Goal: Check status: Check status

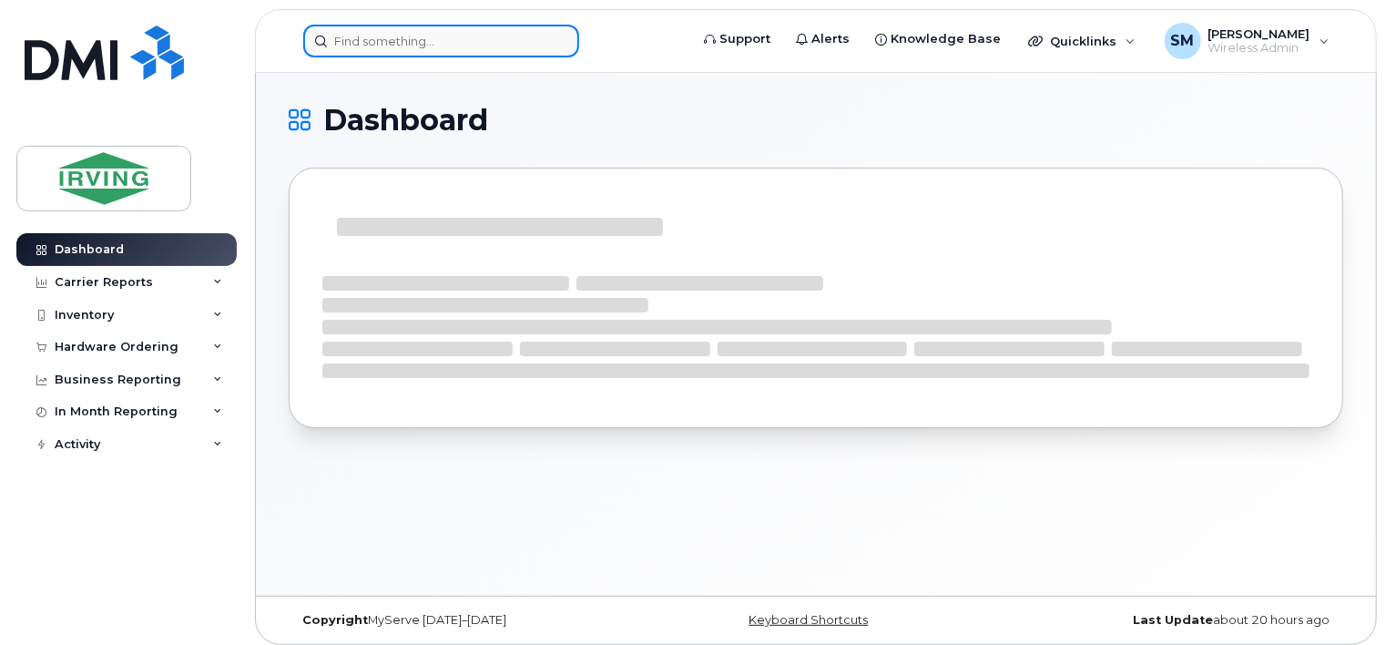
click at [514, 47] on input at bounding box center [441, 41] width 276 height 33
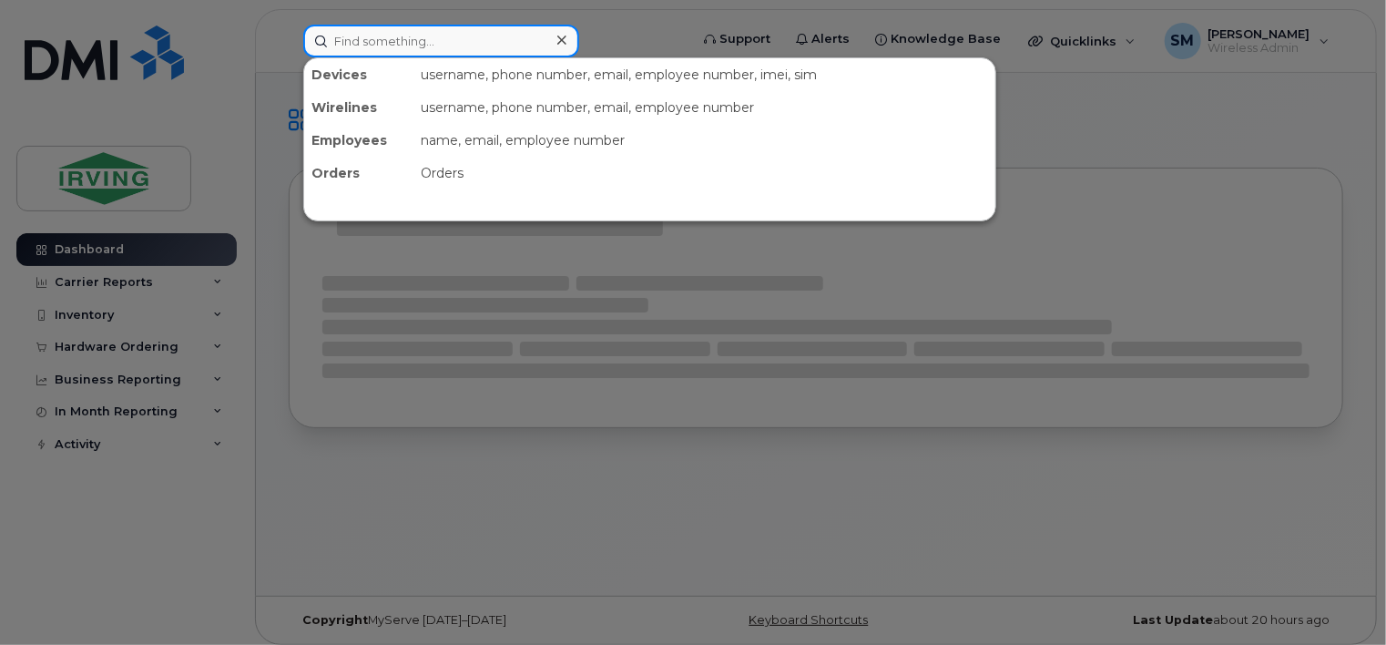
paste input "[PHONE_NUMBER]"
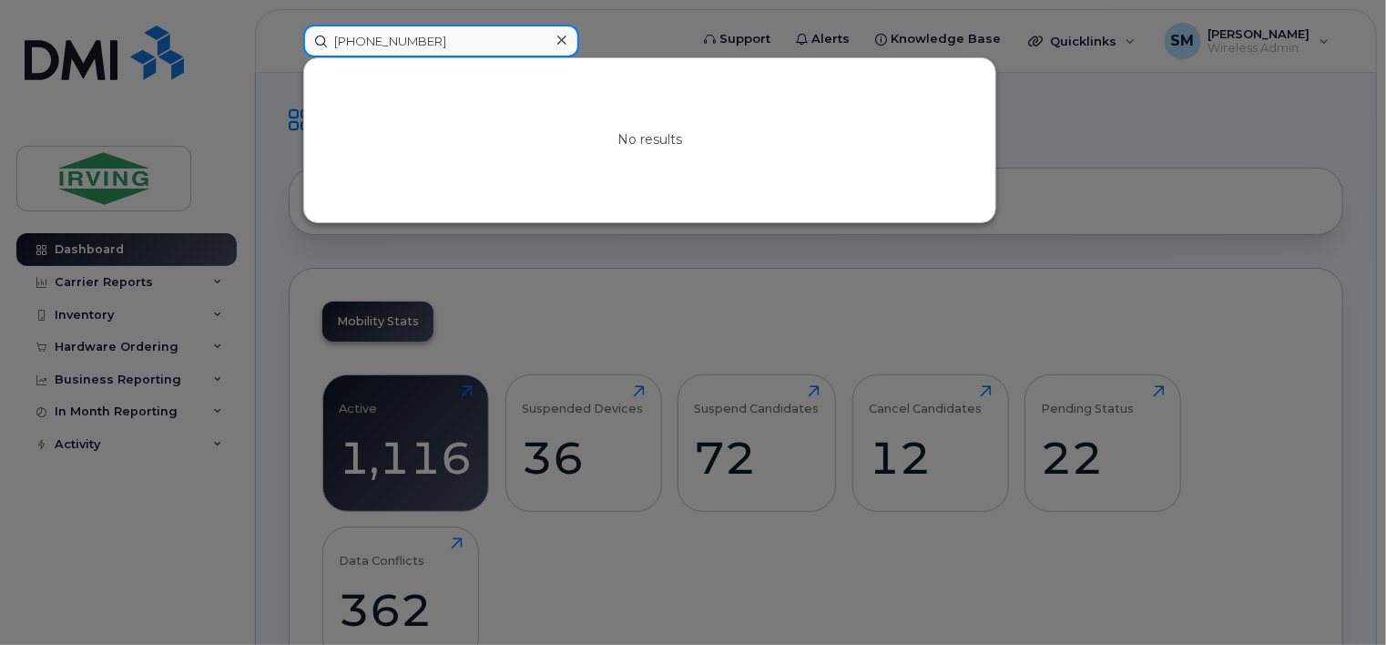
click at [345, 40] on input "[PHONE_NUMBER]" at bounding box center [441, 41] width 276 height 33
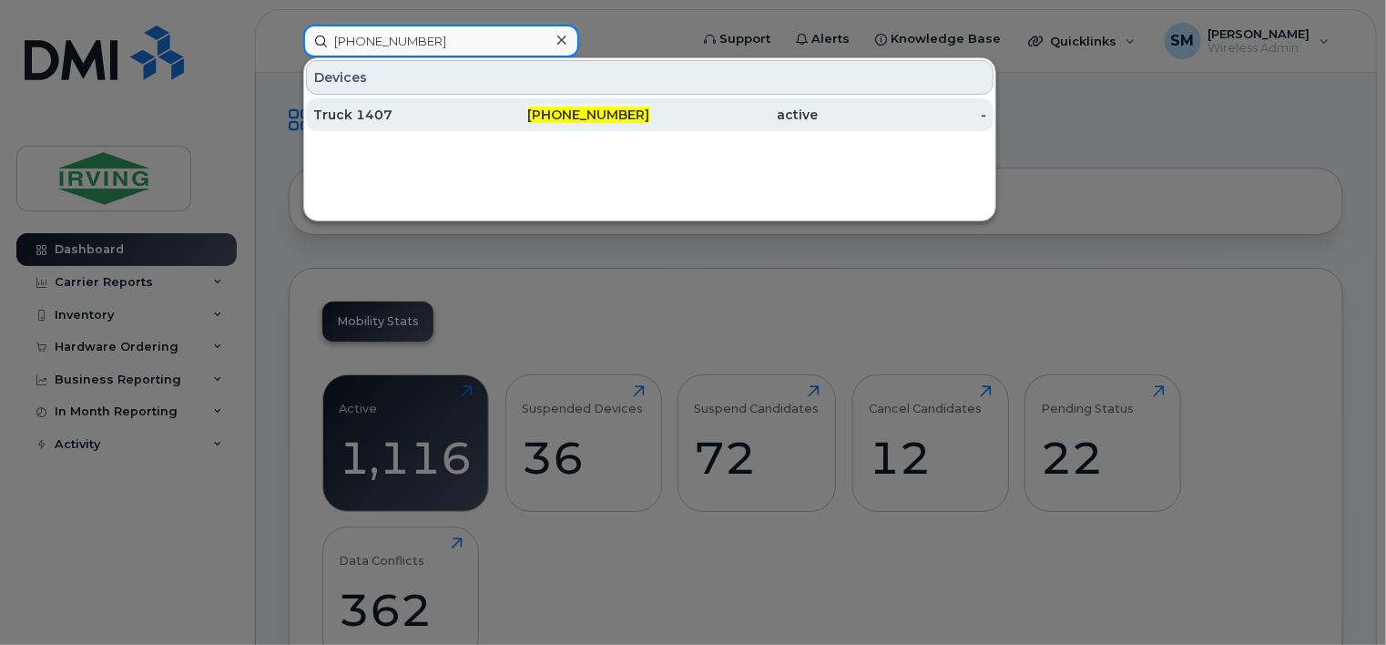
type input "[PHONE_NUMBER]"
click at [365, 115] on div "Truck 1407" at bounding box center [397, 115] width 168 height 18
